Goal: Task Accomplishment & Management: Complete application form

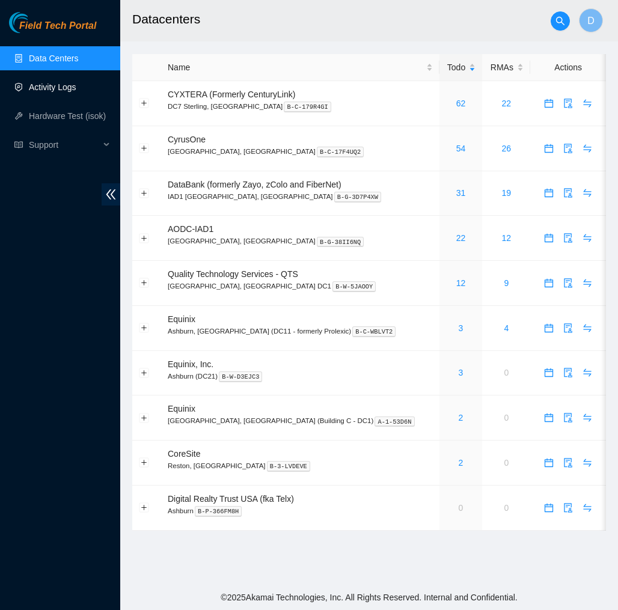
click at [62, 84] on link "Activity Logs" at bounding box center [52, 87] width 47 height 10
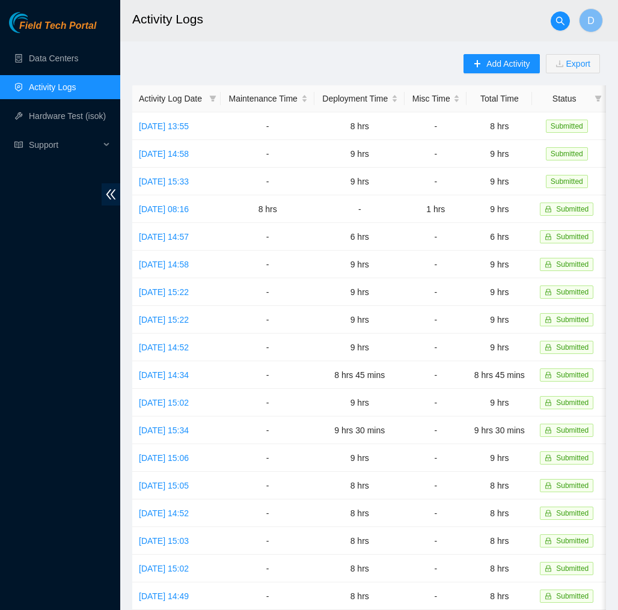
click at [487, 53] on main "Activity Logs D Add Activity Export Activity Log Date Maintenance Time Deployme…" at bounding box center [369, 358] width 498 height 716
click at [489, 56] on button "Add Activity" at bounding box center [501, 63] width 76 height 19
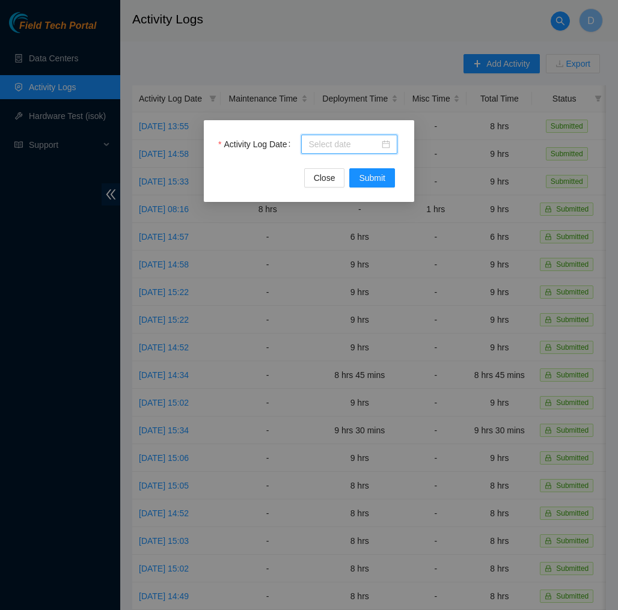
click at [376, 149] on input "Activity Log Date" at bounding box center [343, 144] width 71 height 13
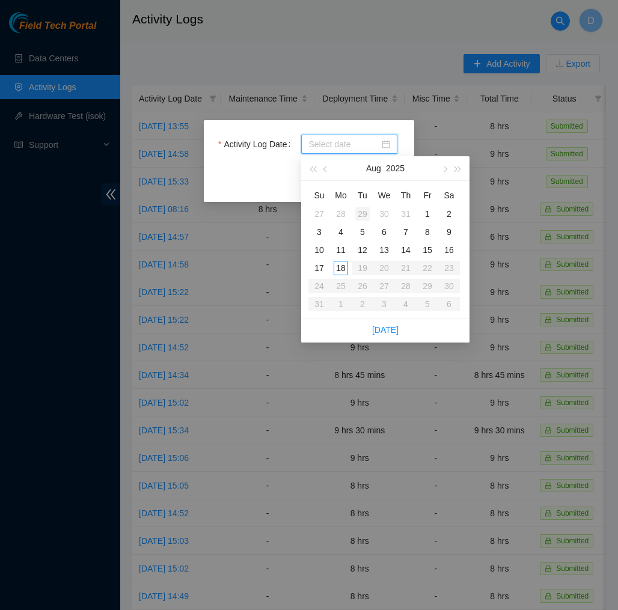
type input "[DATE]"
click at [341, 269] on div "18" at bounding box center [340, 268] width 14 height 14
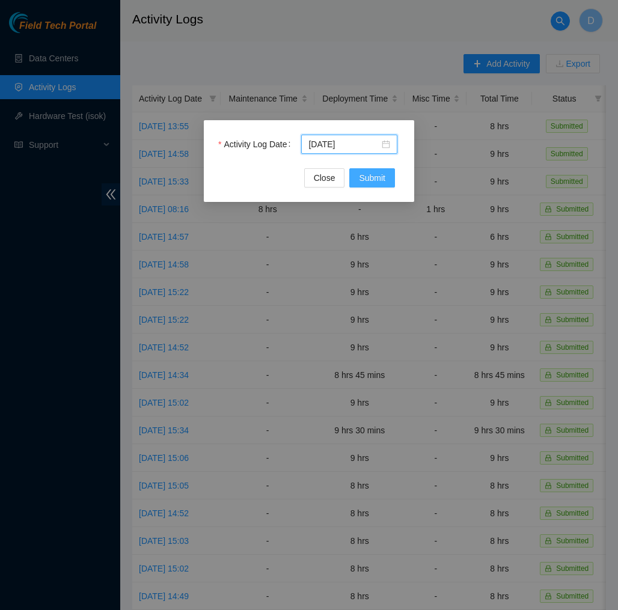
click at [365, 175] on span "Submit" at bounding box center [372, 177] width 26 height 13
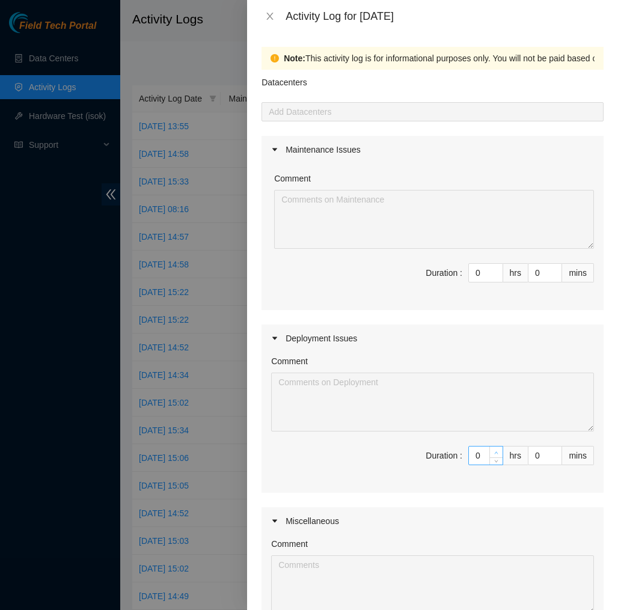
type input "1"
click at [494, 451] on icon "up" at bounding box center [496, 453] width 4 height 4
type input "2"
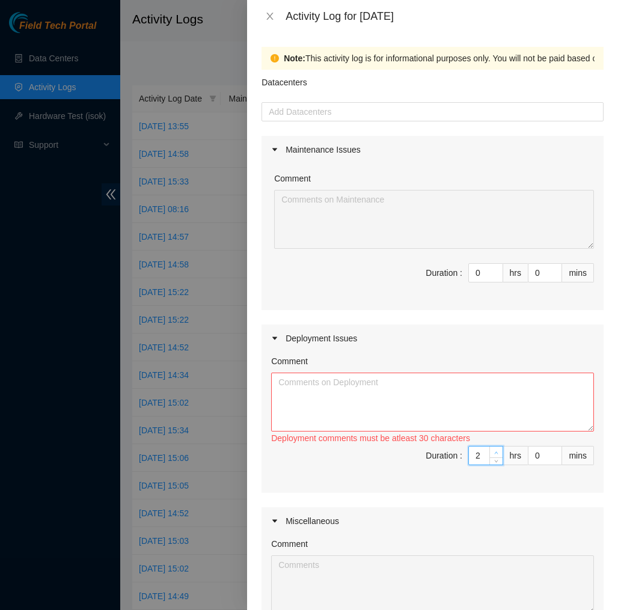
click at [494, 451] on icon "up" at bounding box center [496, 453] width 4 height 4
type input "3"
click at [494, 451] on icon "up" at bounding box center [496, 453] width 4 height 4
type input "4"
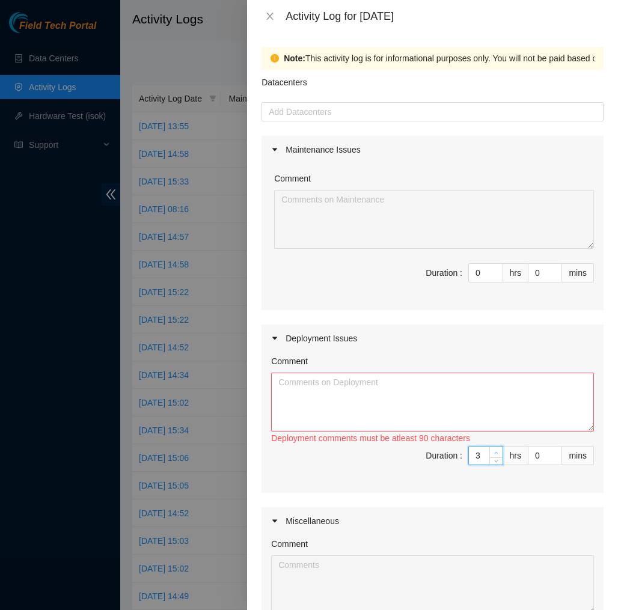
type input "4"
click at [494, 451] on icon "up" at bounding box center [496, 453] width 4 height 4
type input "5"
click at [494, 451] on icon "up" at bounding box center [496, 453] width 4 height 4
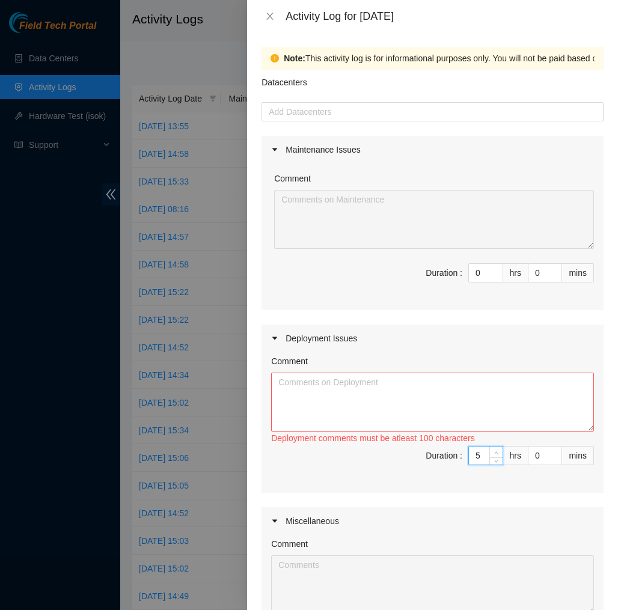
type input "6"
click at [494, 451] on icon "up" at bounding box center [496, 453] width 4 height 4
type input "7"
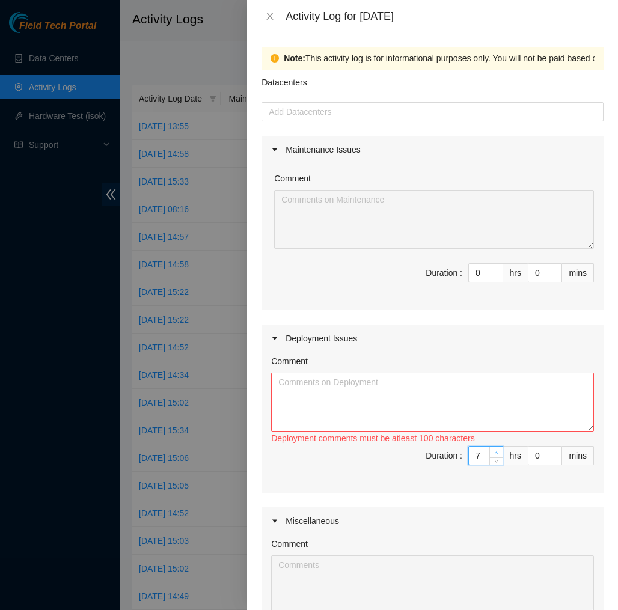
click at [494, 451] on icon "up" at bounding box center [496, 453] width 4 height 4
type input "8"
click at [494, 451] on icon "up" at bounding box center [496, 453] width 4 height 4
type input "9"
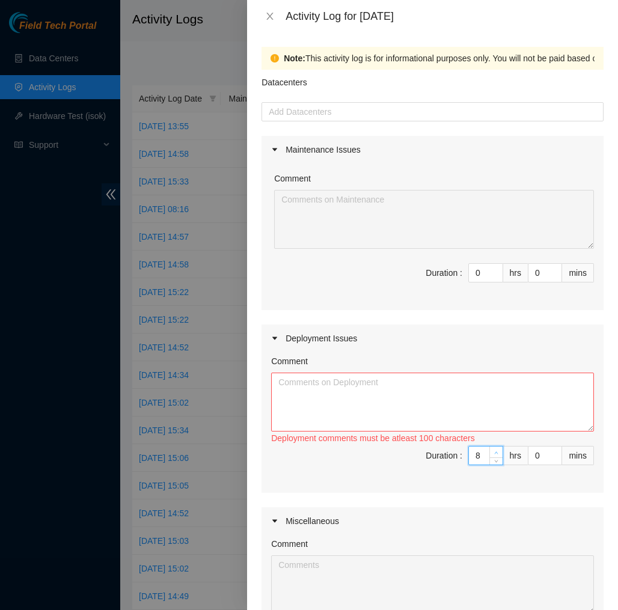
type input "9"
click at [494, 451] on icon "up" at bounding box center [496, 453] width 4 height 4
click at [418, 413] on textarea "Comment" at bounding box center [432, 402] width 323 height 59
paste textarea "EOD DP83145 [DATE] I installed all my Switches and switch sleeves Then I hung m…"
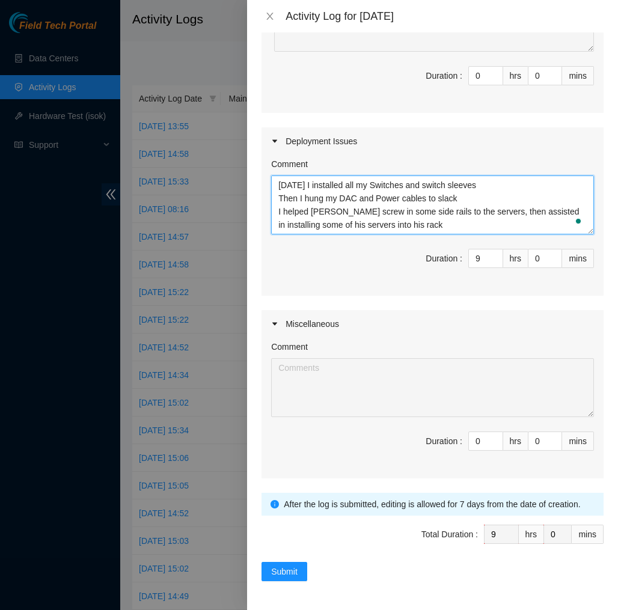
scroll to position [197, 0]
type textarea "EOD DP83145 [DATE] I installed all my Switches and switch sleeves Then I hung m…"
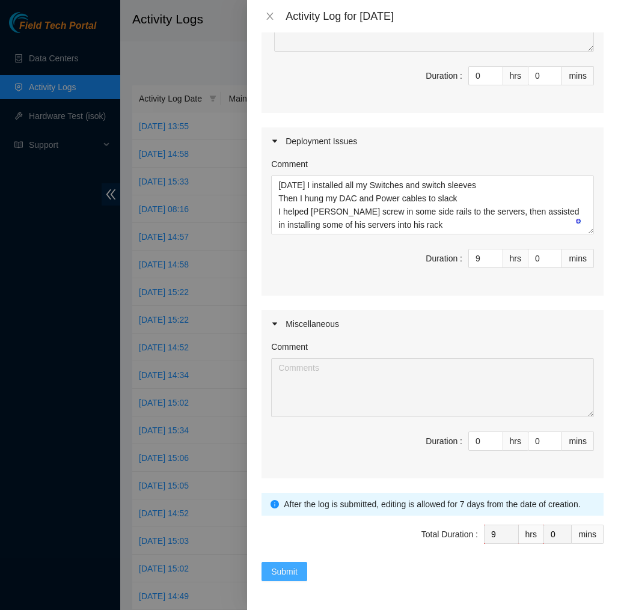
click at [284, 570] on span "Submit" at bounding box center [284, 571] width 26 height 13
